Goal: Task Accomplishment & Management: Complete application form

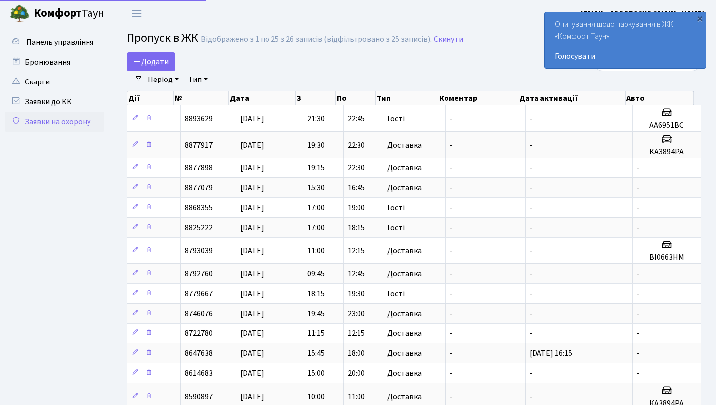
select select "25"
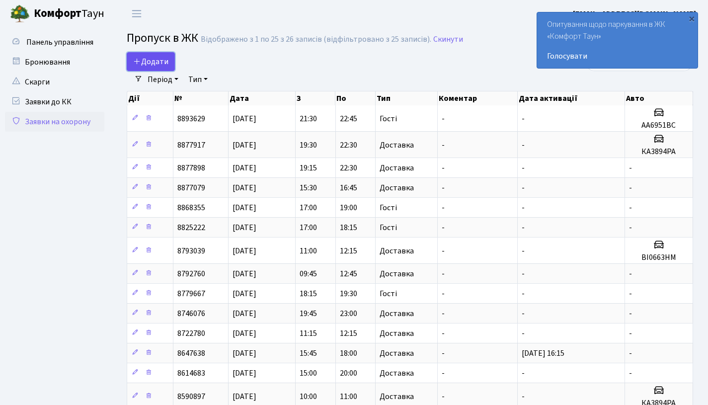
click at [162, 59] on span "Додати" at bounding box center [150, 61] width 35 height 11
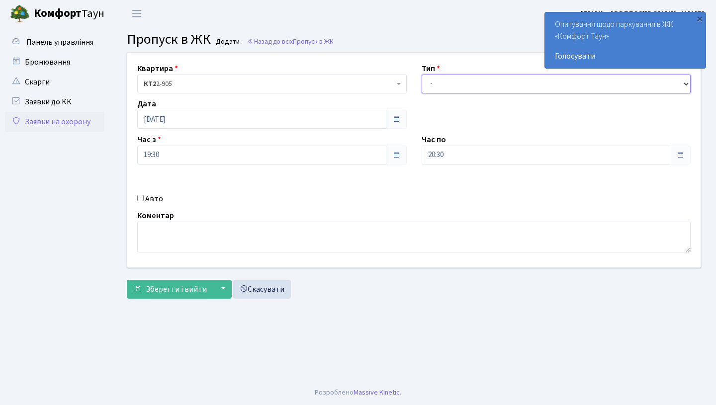
click at [450, 88] on select "- Доставка Таксі Гості Сервіс" at bounding box center [556, 84] width 269 height 19
select select "1"
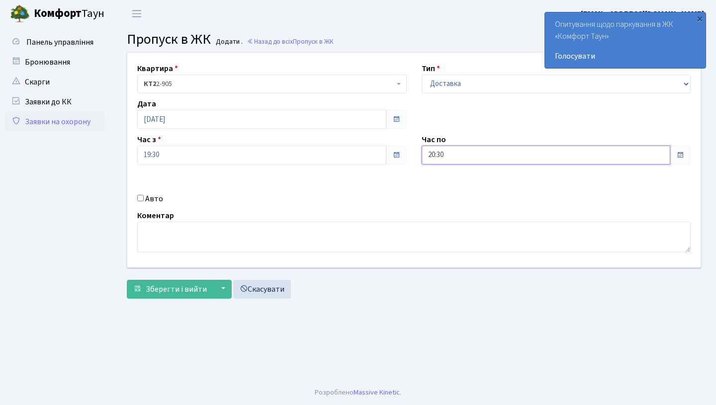
click at [463, 153] on input "20:30" at bounding box center [546, 155] width 249 height 19
click at [448, 182] on icon at bounding box center [449, 189] width 27 height 27
type input "22:30"
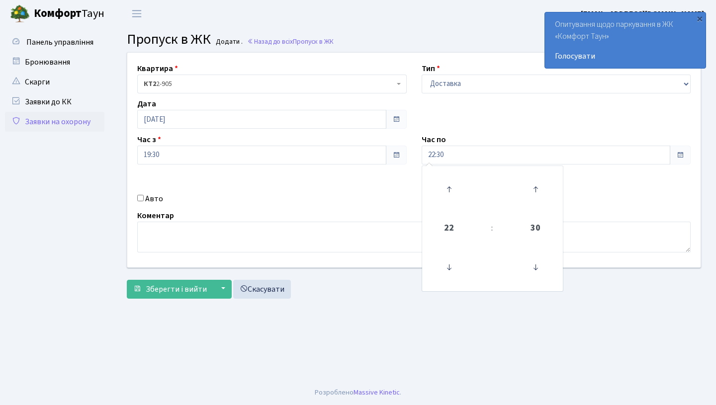
click at [284, 196] on div "Авто" at bounding box center [272, 199] width 284 height 12
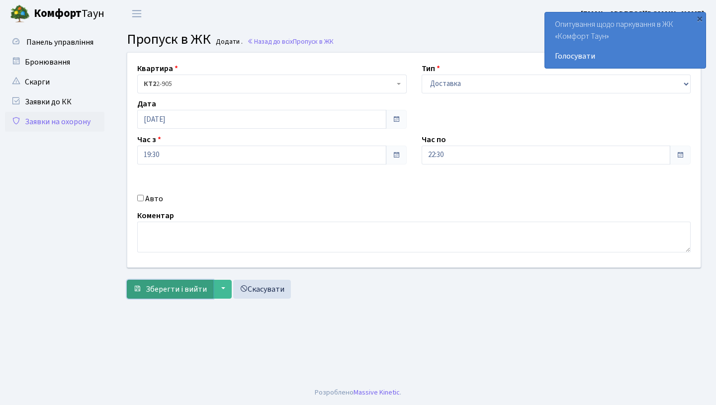
click at [188, 292] on span "Зберегти і вийти" at bounding box center [176, 289] width 61 height 11
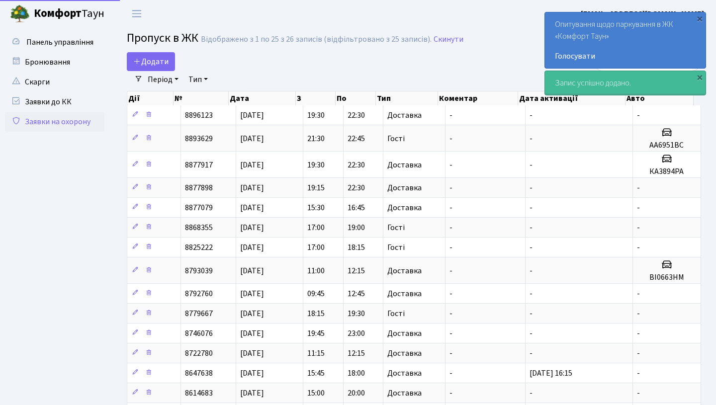
select select "25"
